Goal: Information Seeking & Learning: Stay updated

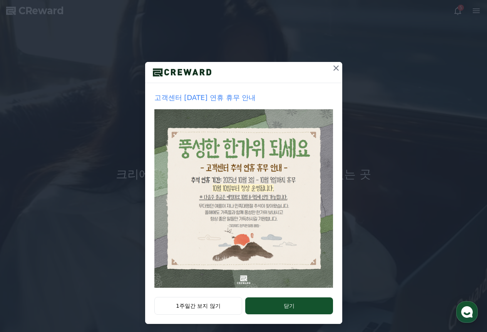
scroll to position [35, 0]
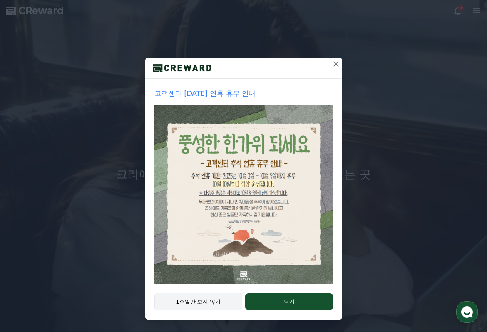
click at [208, 298] on button "1주일간 보지 않기" at bounding box center [198, 302] width 88 height 18
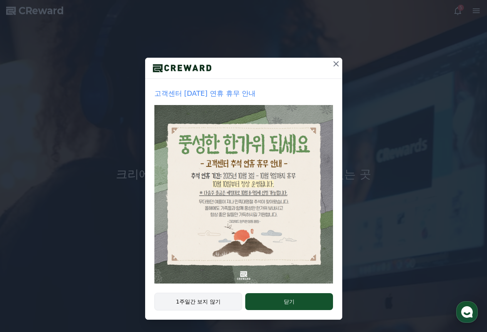
scroll to position [0, 0]
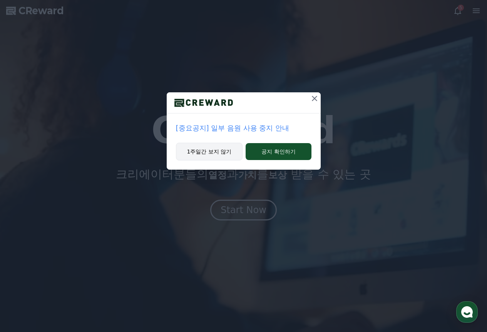
click at [218, 152] on button "1주일간 보지 않기" at bounding box center [209, 152] width 67 height 18
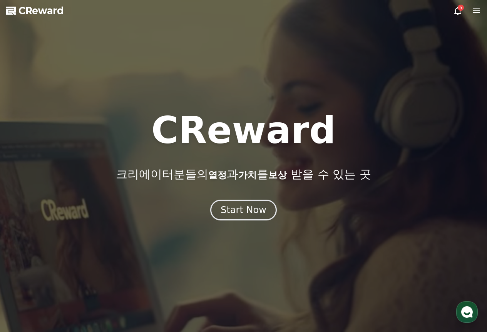
click at [240, 222] on div at bounding box center [243, 166] width 487 height 332
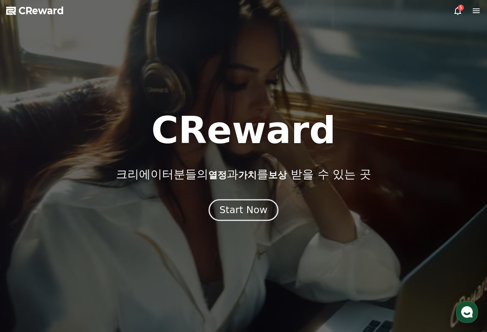
click at [240, 210] on div "Start Now" at bounding box center [243, 210] width 48 height 13
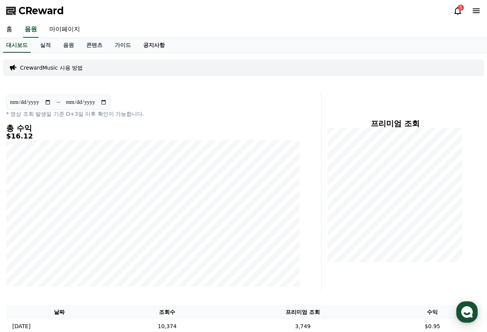
click at [147, 44] on link "공지사항" at bounding box center [154, 45] width 34 height 15
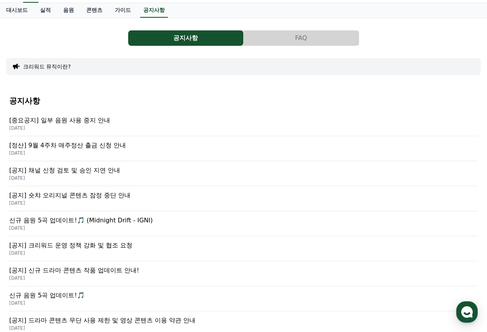
scroll to position [38, 0]
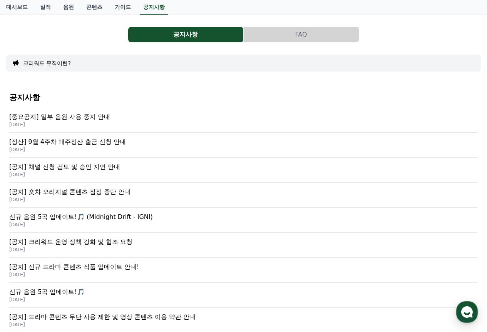
click at [78, 113] on p "[중요공지] 일부 음원 사용 중지 안내" at bounding box center [243, 116] width 468 height 9
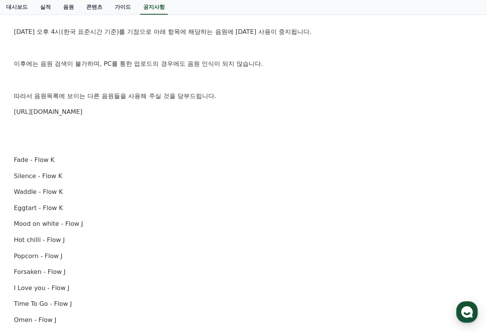
click at [145, 86] on div "안녕하세요, 크리워드입니다. [DATE] 오후 4시(한국 표준시간 기준)를 기점으로 아래 항목에 해당하는 음원에 [DATE] 사용이 중지됩니다…" at bounding box center [243, 296] width 459 height 602
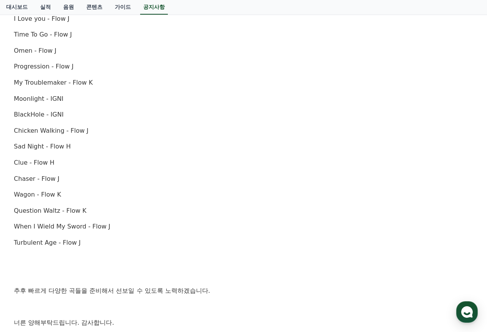
click at [151, 88] on div "안녕하세요, 크리워드입니다. [DATE] 오후 4시(한국 표준시간 기준)를 기점으로 아래 항목에 해당하는 음원에 [DATE] 사용이 중지됩니다…" at bounding box center [243, 27] width 459 height 602
